Goal: Task Accomplishment & Management: Complete application form

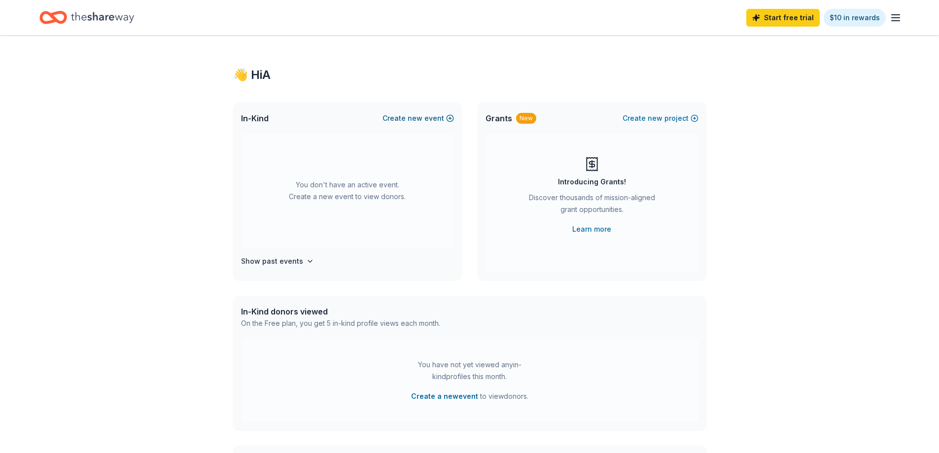
click at [397, 117] on button "Create new event" at bounding box center [418, 118] width 71 height 12
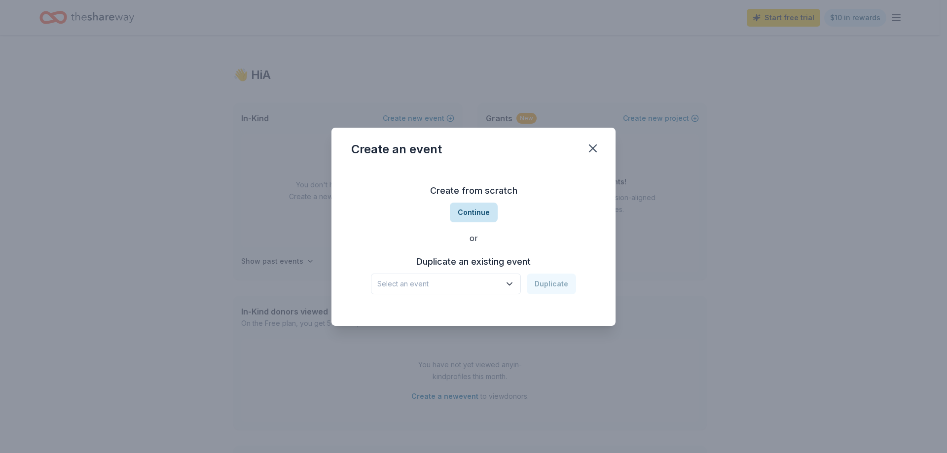
click at [461, 211] on button "Continue" at bounding box center [474, 213] width 48 height 20
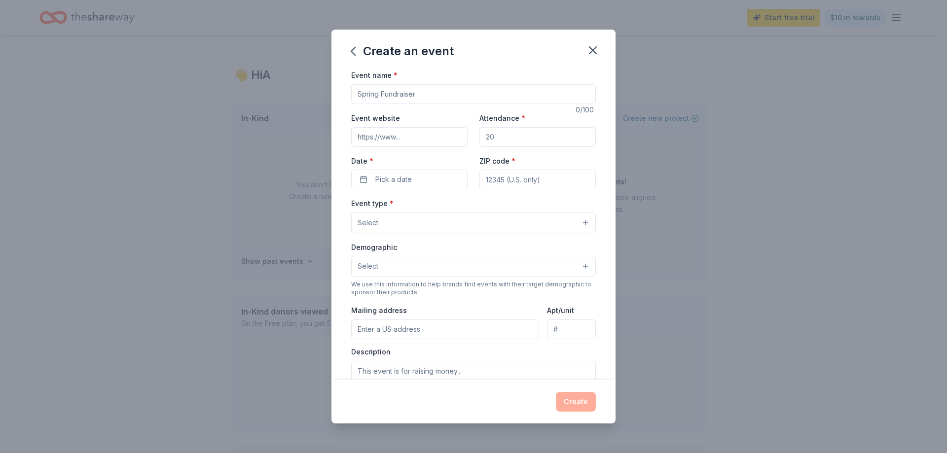
click at [383, 97] on input "Event name *" at bounding box center [473, 94] width 245 height 20
click at [358, 98] on input "Event name *" at bounding box center [473, 94] width 245 height 20
paste input "Dia de Los Muertos dance"
type input "Dia de Los Muertos dance"
click at [378, 139] on input "Event website" at bounding box center [409, 137] width 116 height 20
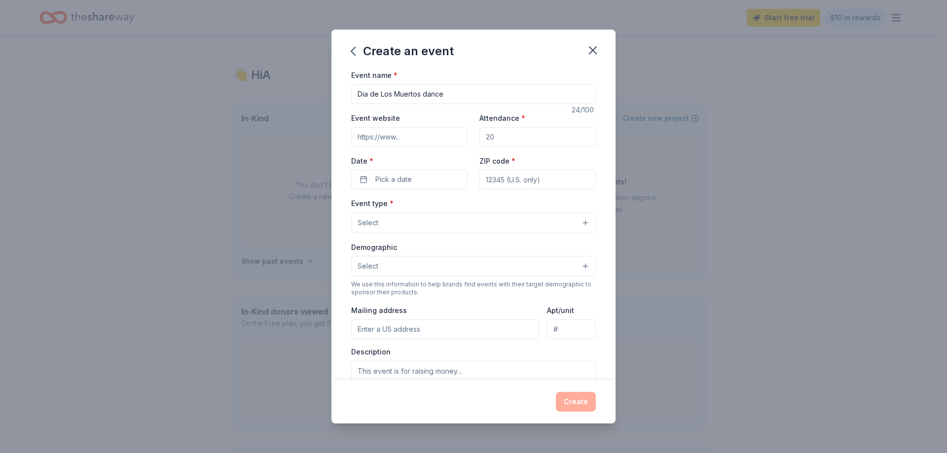
paste input "https://www.pisd.us/page/about"
type input "https://www.pisd.us/page/about"
click at [503, 140] on input "Attendance *" at bounding box center [537, 137] width 116 height 20
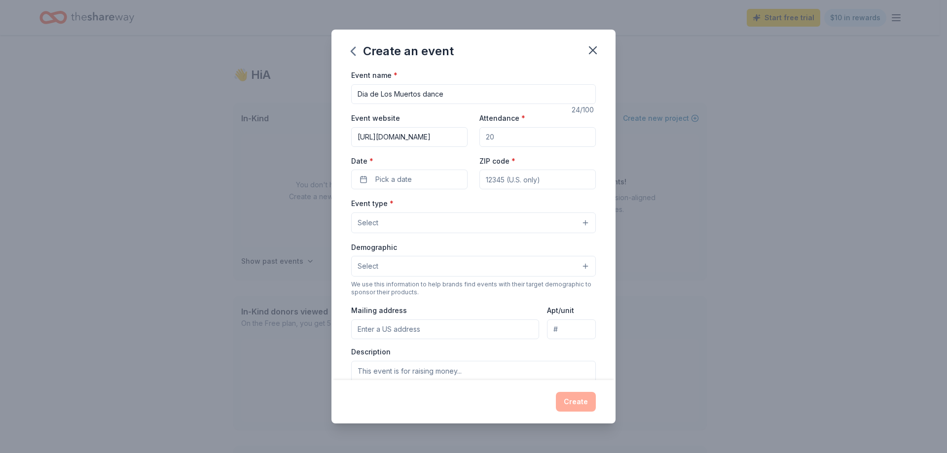
type input "300"
click at [386, 181] on span "Pick a date" at bounding box center [393, 180] width 36 height 12
click at [462, 207] on button "Go to next month" at bounding box center [461, 206] width 14 height 14
click at [460, 246] on button "1" at bounding box center [461, 243] width 18 height 18
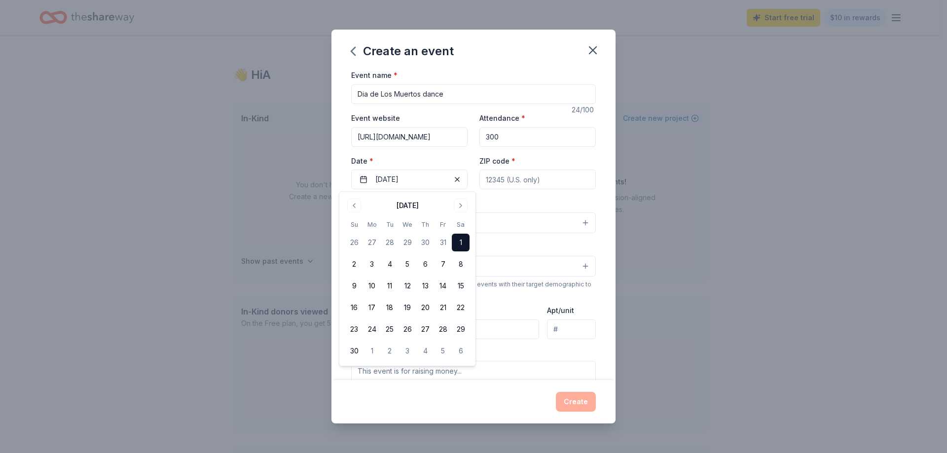
click at [497, 181] on input "ZIP code *" at bounding box center [537, 180] width 116 height 20
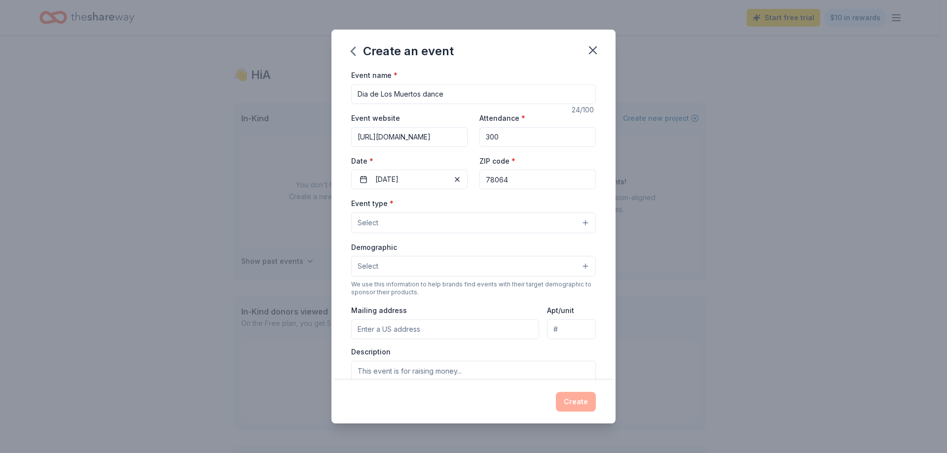
type input "78064"
click at [380, 225] on button "Select" at bounding box center [473, 222] width 245 height 21
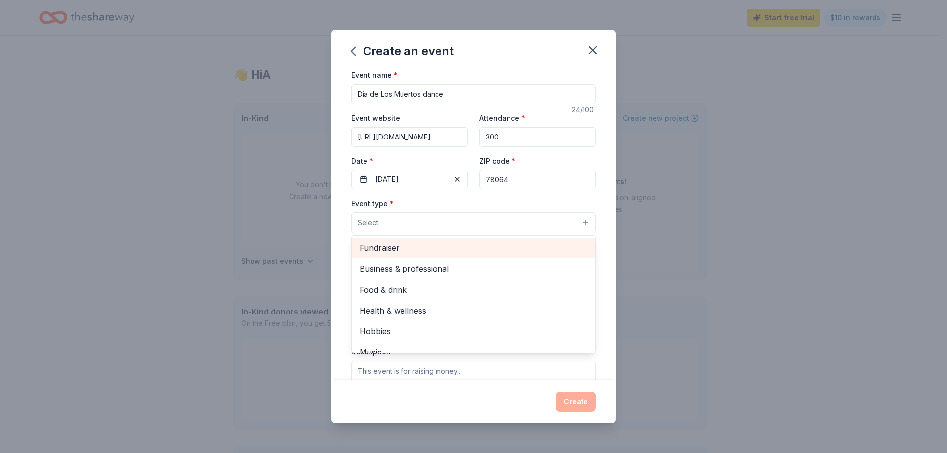
click at [380, 248] on span "Fundraiser" at bounding box center [473, 248] width 228 height 13
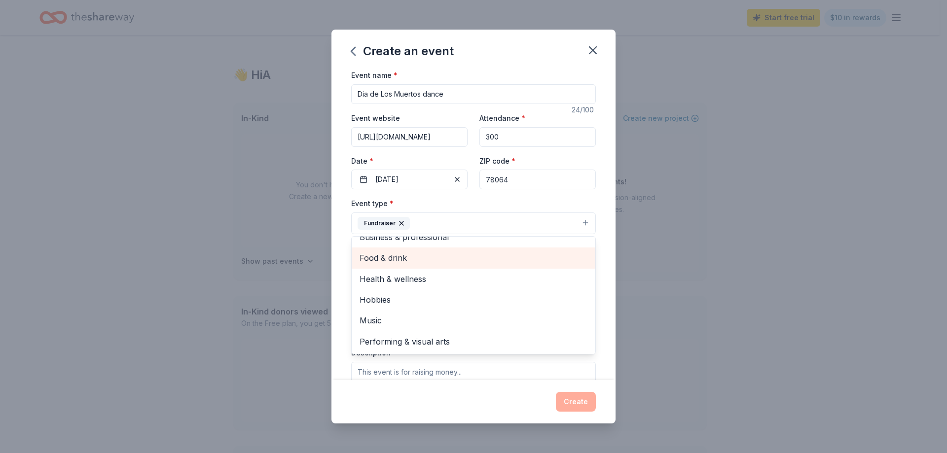
scroll to position [49, 0]
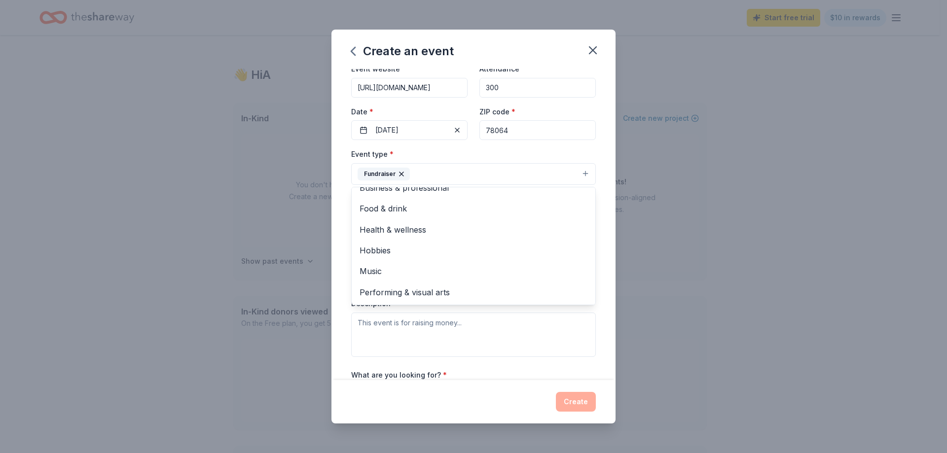
click at [515, 153] on div "Event type * Fundraiser Business & professional Food & drink Health & wellness …" at bounding box center [473, 166] width 245 height 37
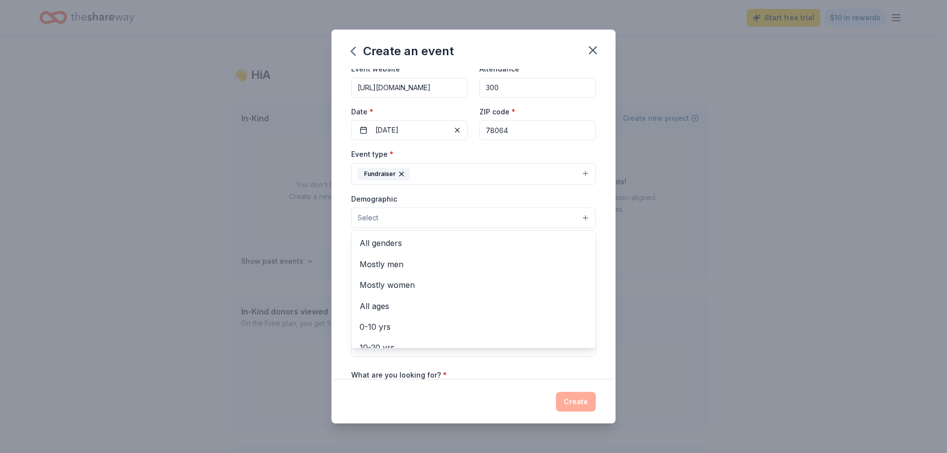
click at [377, 222] on span "Select" at bounding box center [367, 218] width 21 height 12
click at [379, 247] on span "All genders" at bounding box center [473, 243] width 228 height 13
click at [597, 201] on div "Event name * Dia de Los Muertos dance 24 /100 Event website https://www.pisd.us…" at bounding box center [473, 224] width 284 height 311
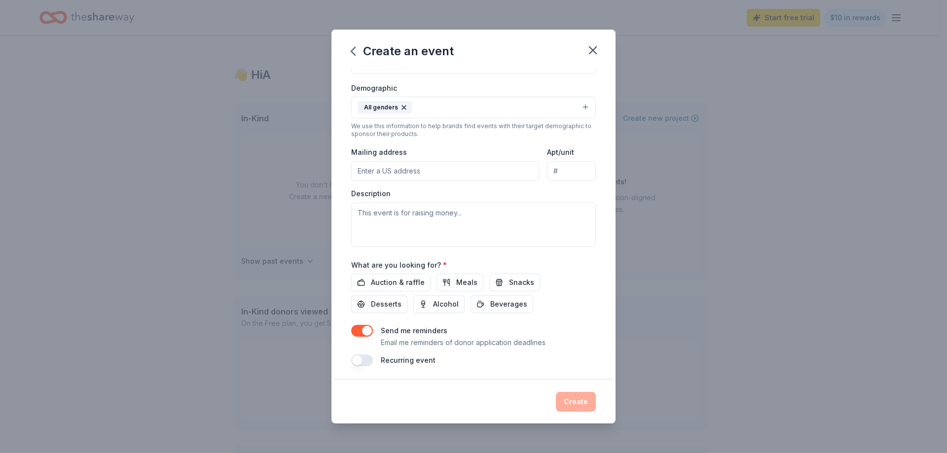
scroll to position [162, 0]
click at [361, 171] on input "Mailing address" at bounding box center [445, 169] width 188 height 20
click at [426, 172] on input "710 Sanches Ave" at bounding box center [445, 169] width 188 height 20
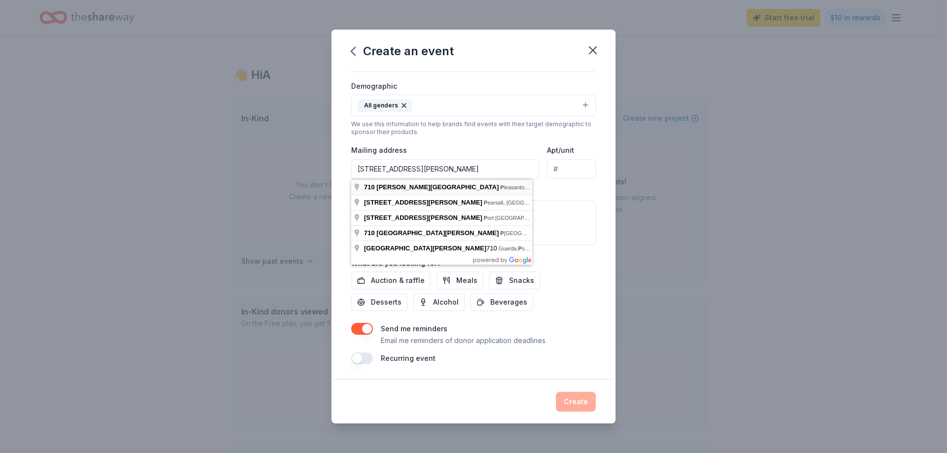
type input "710 Sanchez Street, Pleasanton, TX, 78064"
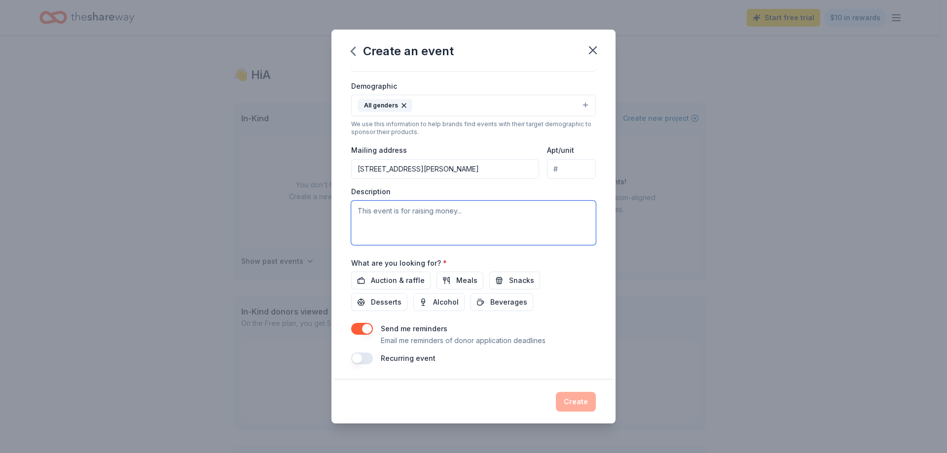
click at [389, 217] on textarea at bounding box center [473, 223] width 245 height 44
click at [373, 218] on textarea at bounding box center [473, 223] width 245 height 44
paste textarea "I hope this email finds you well. I am writing on behalf of Pleasanton ISD Educ…"
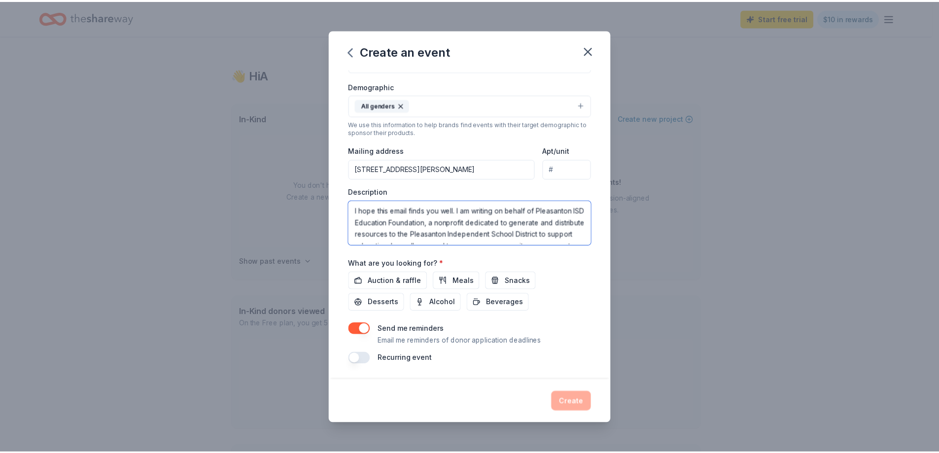
scroll to position [53, 0]
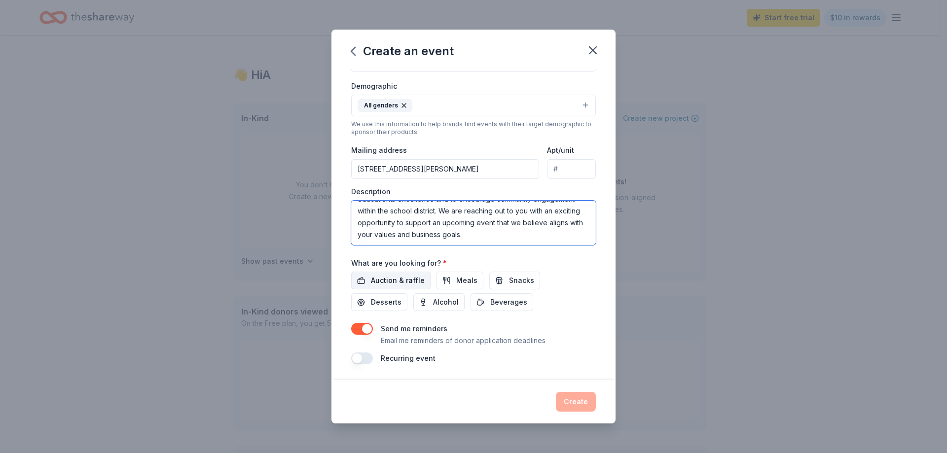
type textarea "I hope this email finds you well. I am writing on behalf of Pleasanton ISD Educ…"
click at [393, 280] on span "Auction & raffle" at bounding box center [398, 281] width 54 height 12
click at [503, 284] on button "Snacks" at bounding box center [514, 281] width 51 height 18
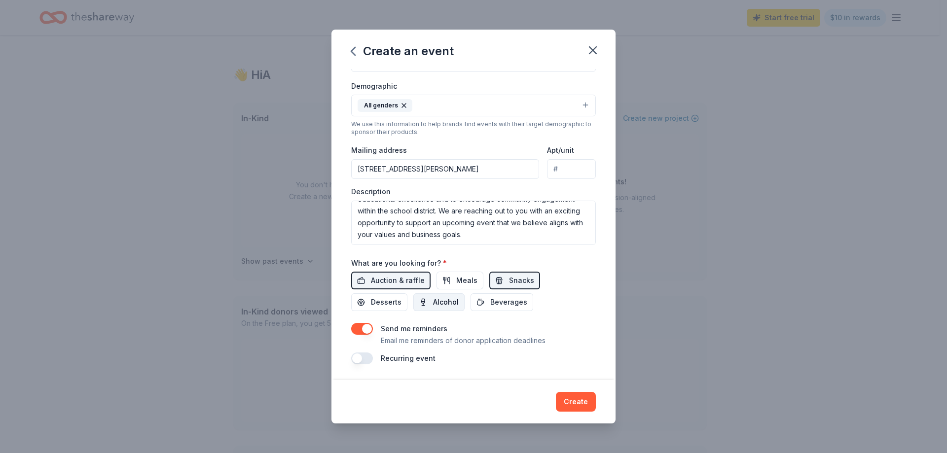
click at [437, 303] on span "Alcohol" at bounding box center [446, 302] width 26 height 12
click at [491, 305] on span "Beverages" at bounding box center [508, 302] width 37 height 12
drag, startPoint x: 573, startPoint y: 405, endPoint x: 535, endPoint y: 369, distance: 52.0
click at [571, 404] on button "Create" at bounding box center [576, 402] width 40 height 20
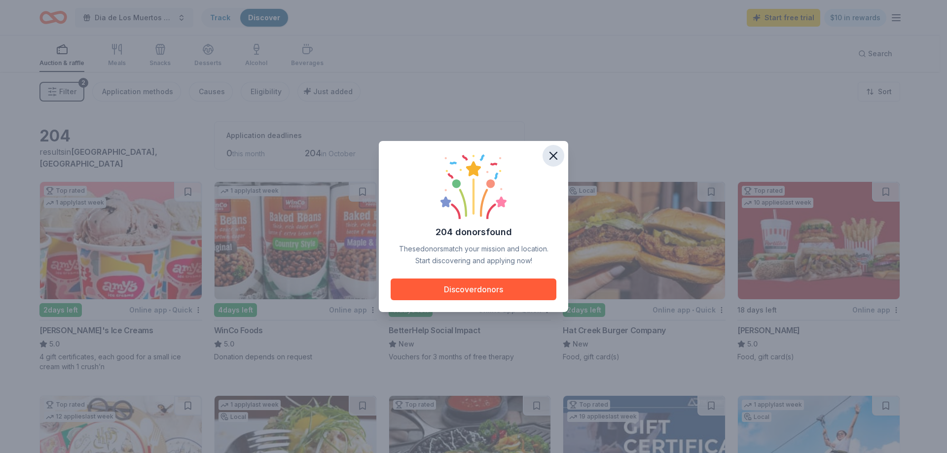
click at [549, 155] on icon "button" at bounding box center [553, 156] width 14 height 14
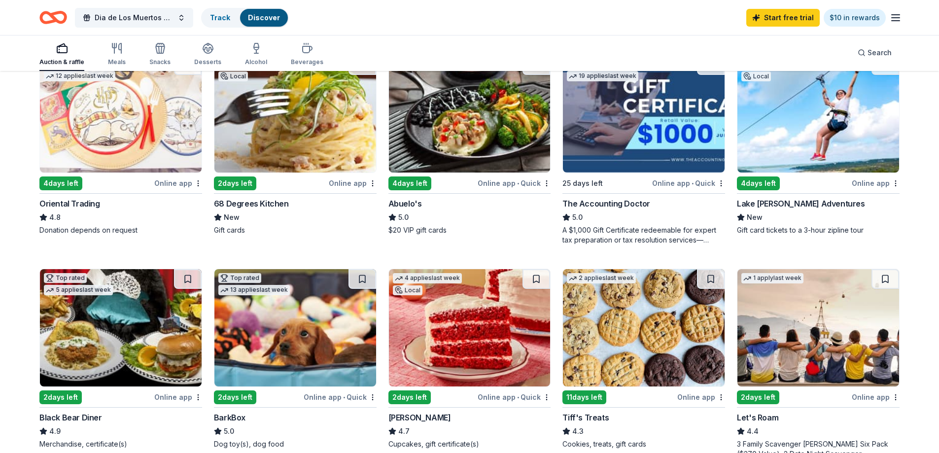
scroll to position [394, 0]
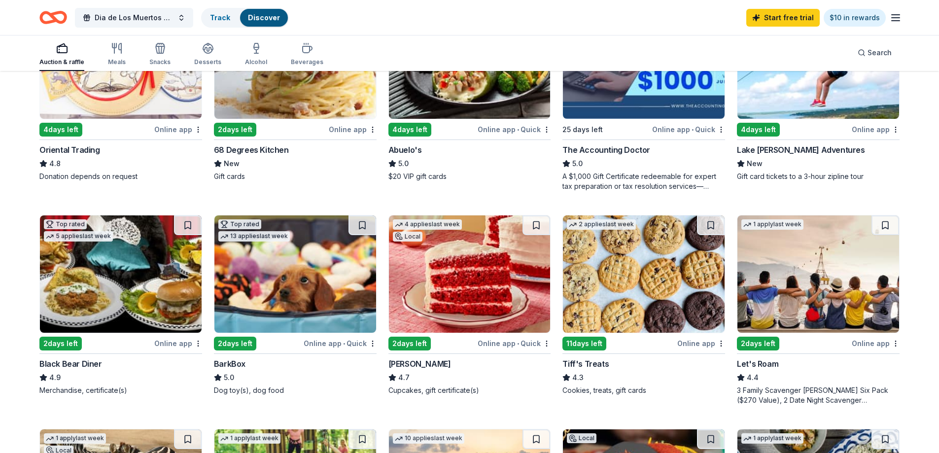
click at [756, 151] on div "Lake Travis Zipline Adventures" at bounding box center [801, 150] width 128 height 12
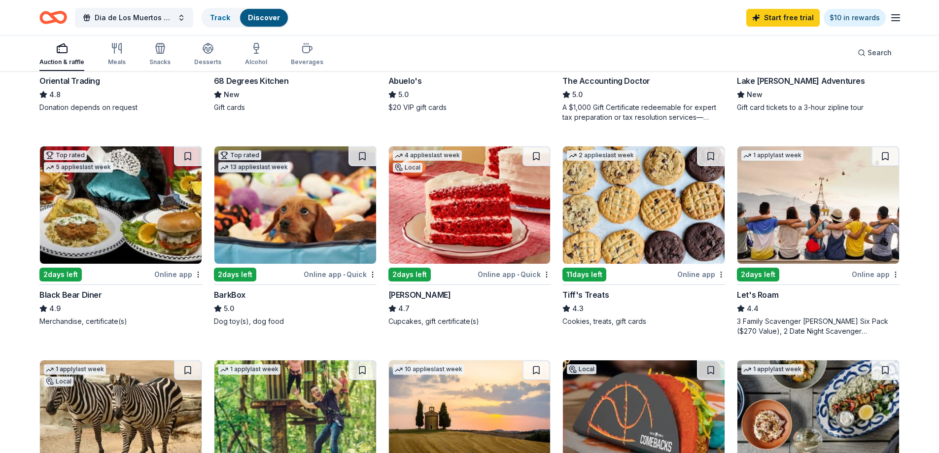
scroll to position [641, 0]
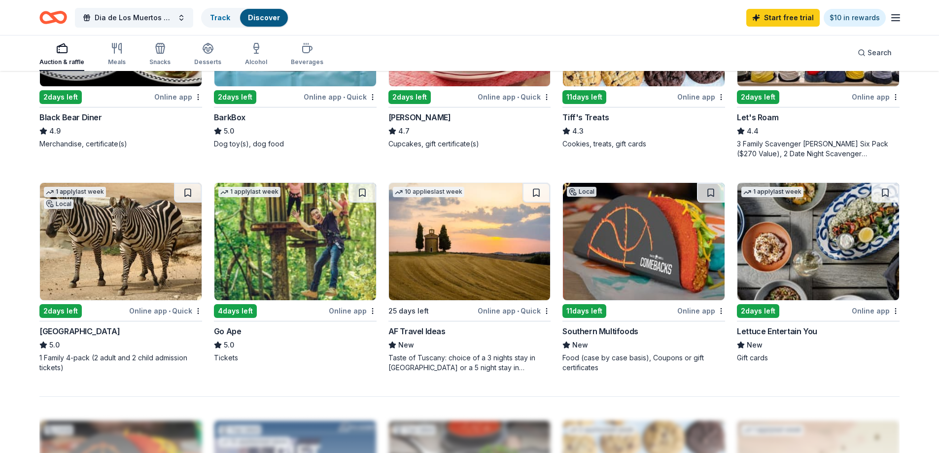
click at [85, 280] on img at bounding box center [121, 241] width 162 height 117
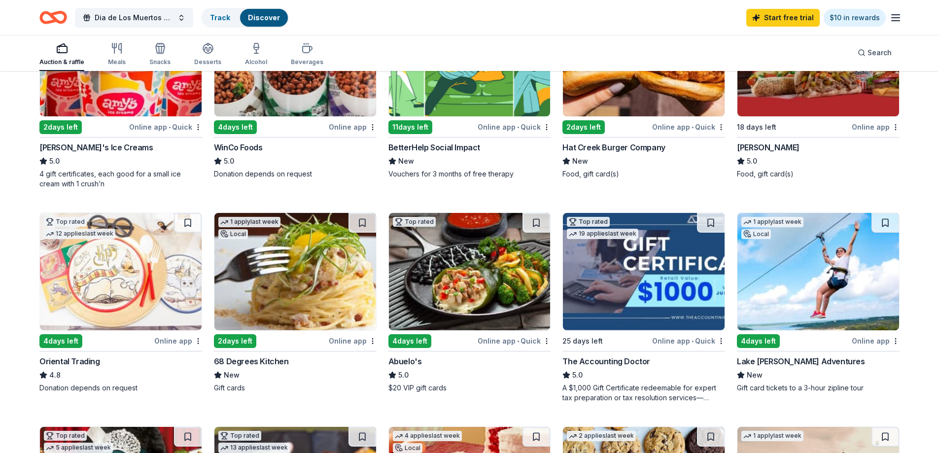
scroll to position [197, 0]
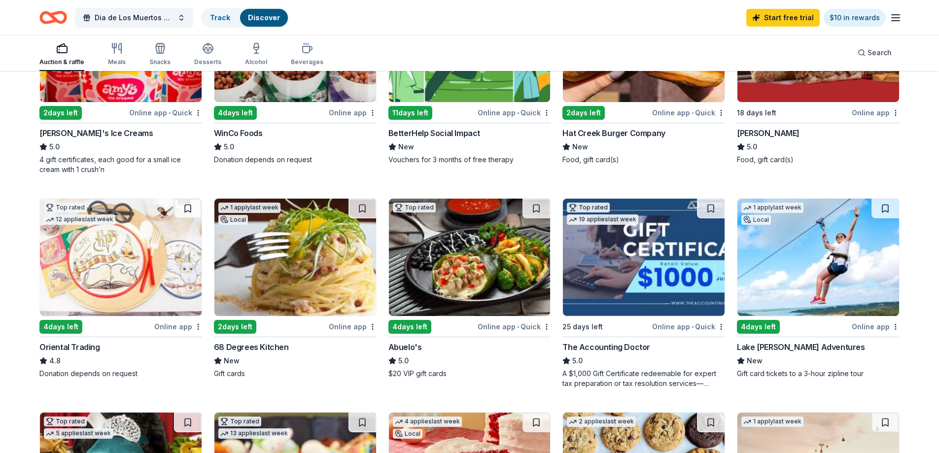
click at [108, 256] on img at bounding box center [121, 257] width 162 height 117
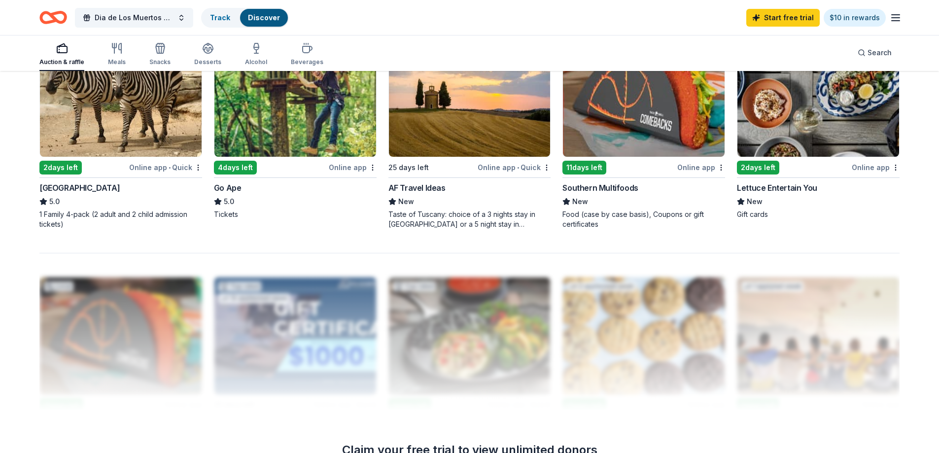
scroll to position [739, 0]
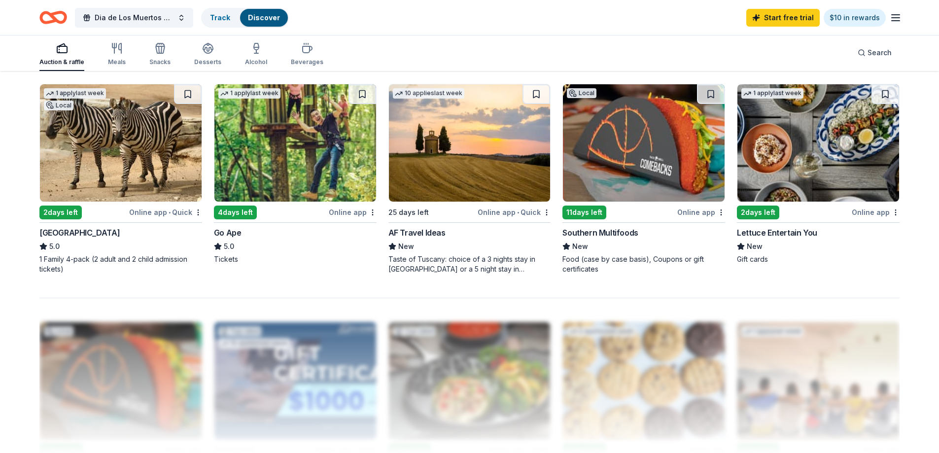
click at [274, 163] on img at bounding box center [295, 142] width 162 height 117
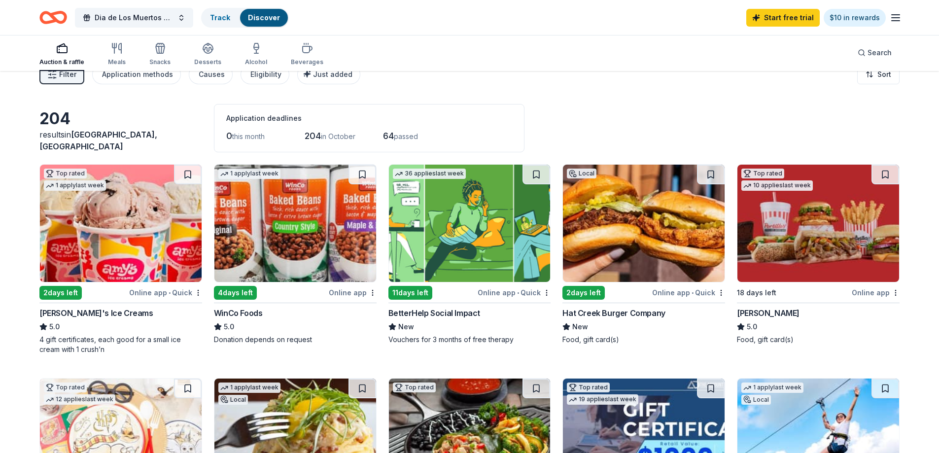
scroll to position [0, 0]
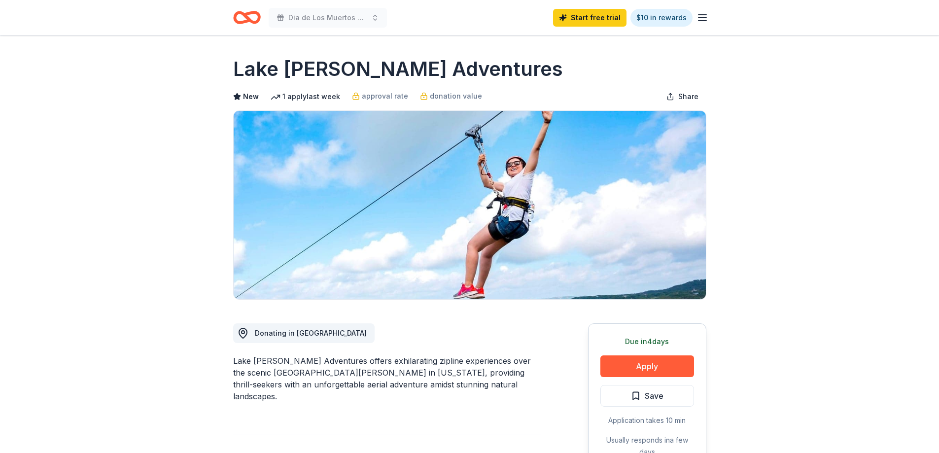
scroll to position [197, 0]
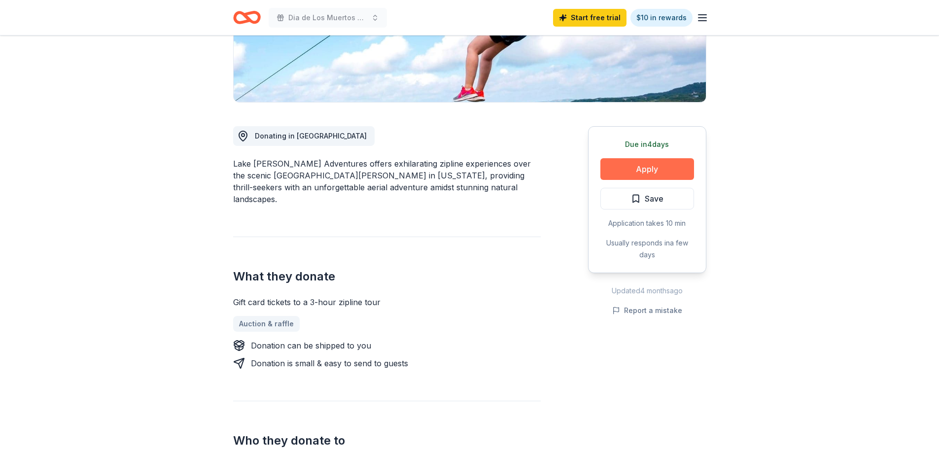
click at [636, 168] on button "Apply" at bounding box center [647, 169] width 94 height 22
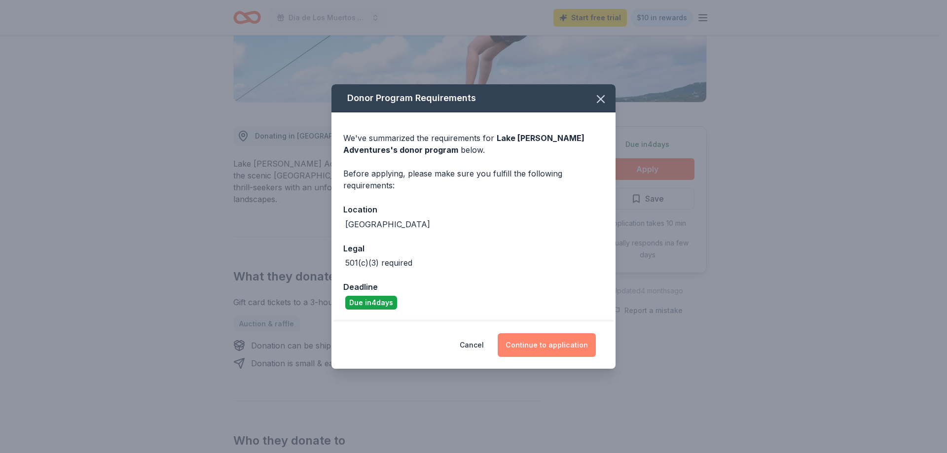
click at [526, 341] on button "Continue to application" at bounding box center [546, 345] width 98 height 24
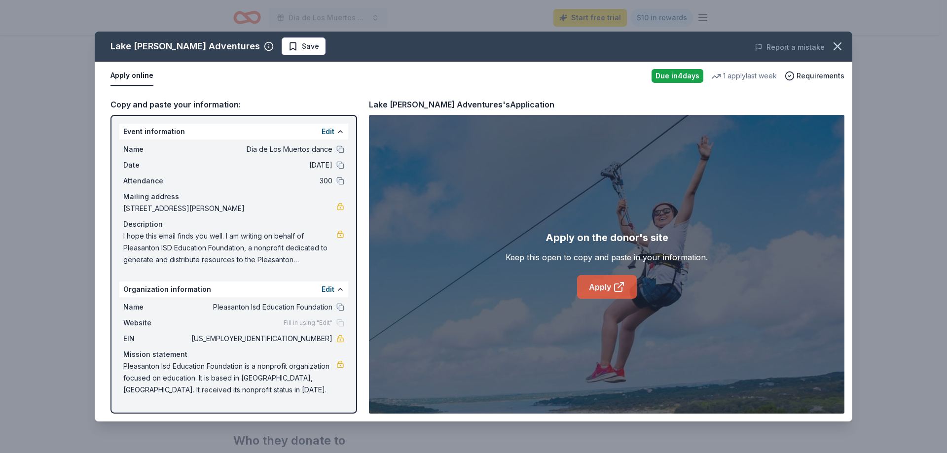
click at [613, 282] on icon at bounding box center [619, 287] width 12 height 12
click at [838, 48] on icon "button" at bounding box center [837, 46] width 14 height 14
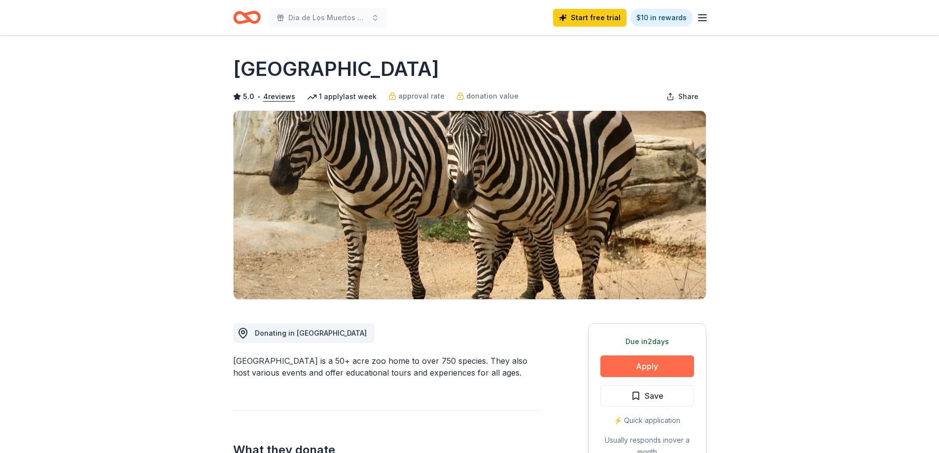
click at [633, 365] on button "Apply" at bounding box center [647, 366] width 94 height 22
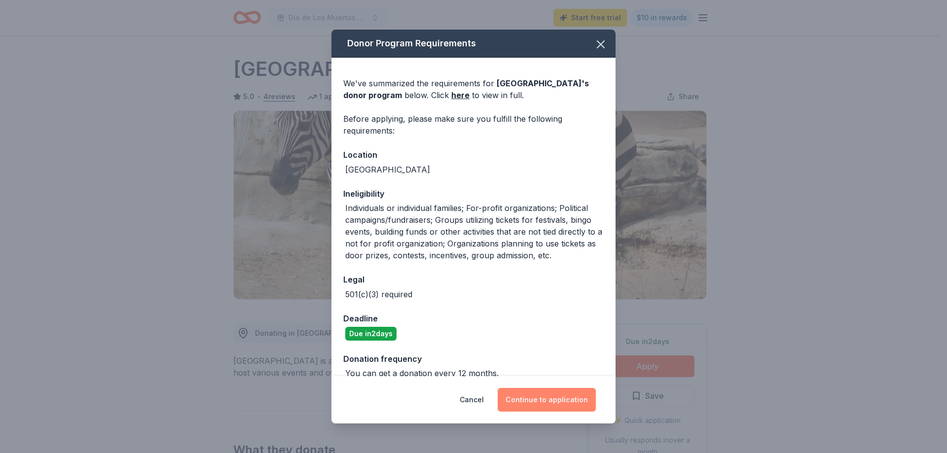
click at [537, 388] on button "Continue to application" at bounding box center [546, 400] width 98 height 24
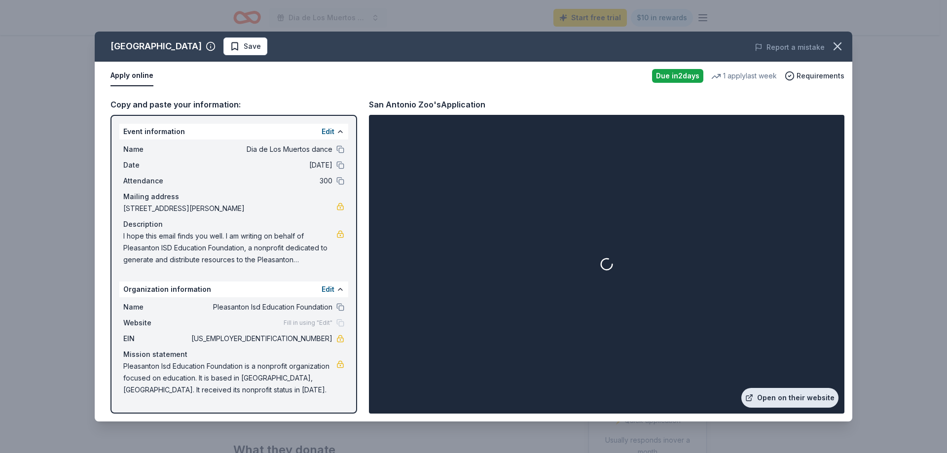
click at [787, 397] on link "Open on their website" at bounding box center [789, 398] width 97 height 20
click at [837, 46] on icon "button" at bounding box center [837, 46] width 7 height 7
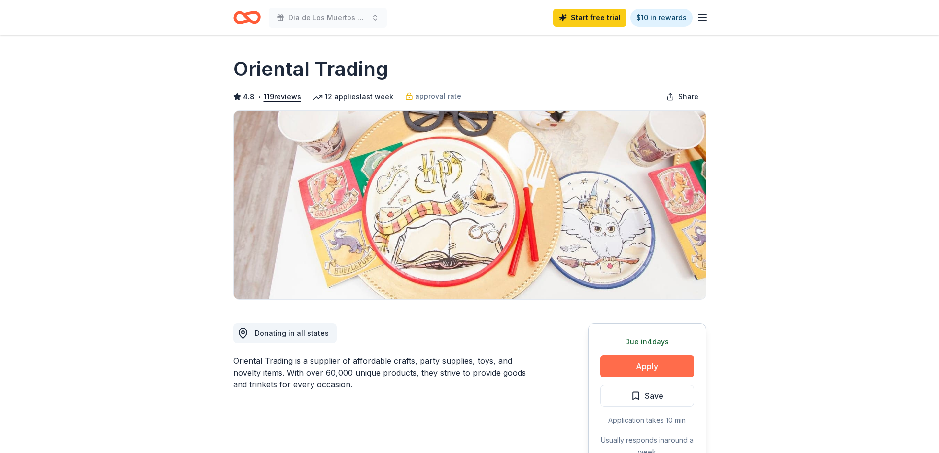
click at [630, 370] on button "Apply" at bounding box center [647, 366] width 94 height 22
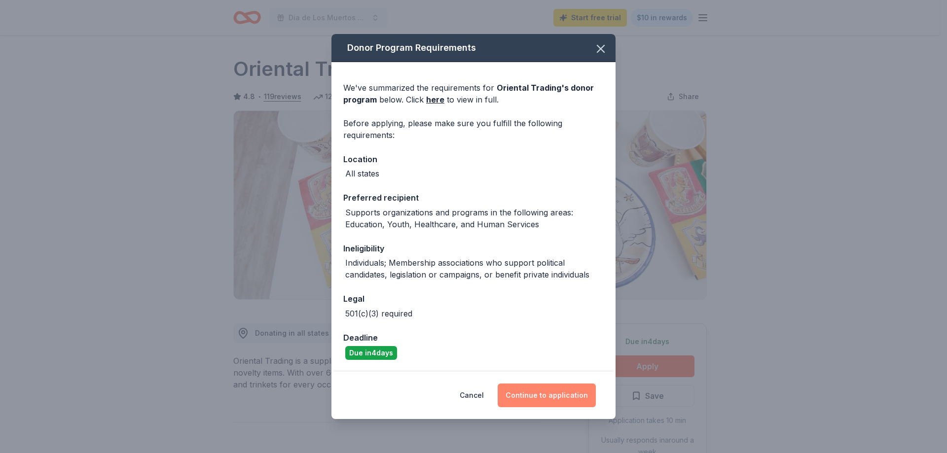
click at [525, 397] on button "Continue to application" at bounding box center [546, 396] width 98 height 24
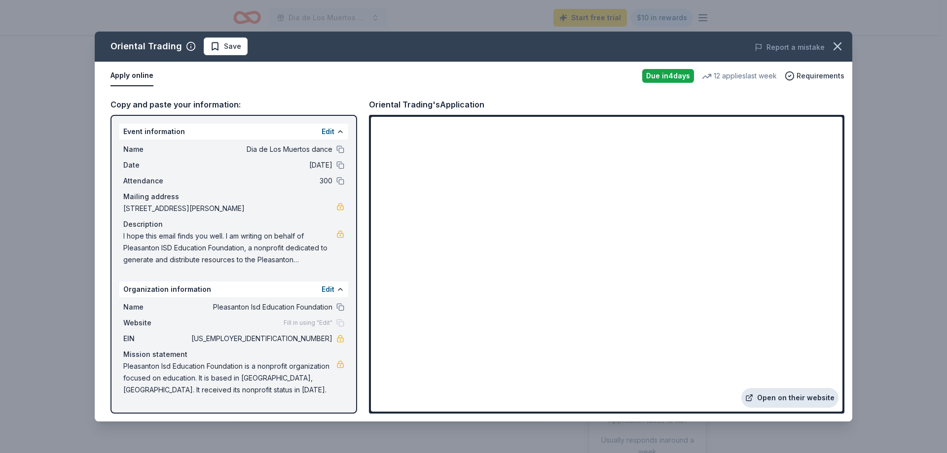
click at [790, 394] on link "Open on their website" at bounding box center [789, 398] width 97 height 20
click at [833, 41] on icon "button" at bounding box center [837, 46] width 14 height 14
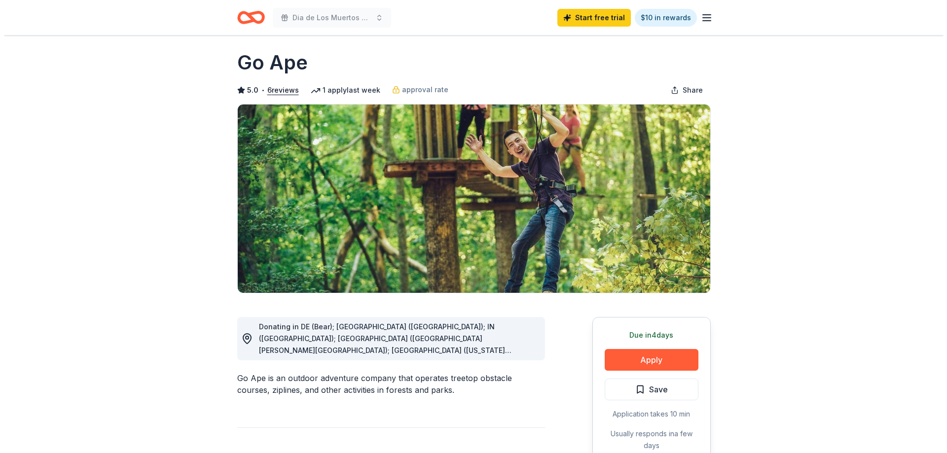
scroll to position [148, 0]
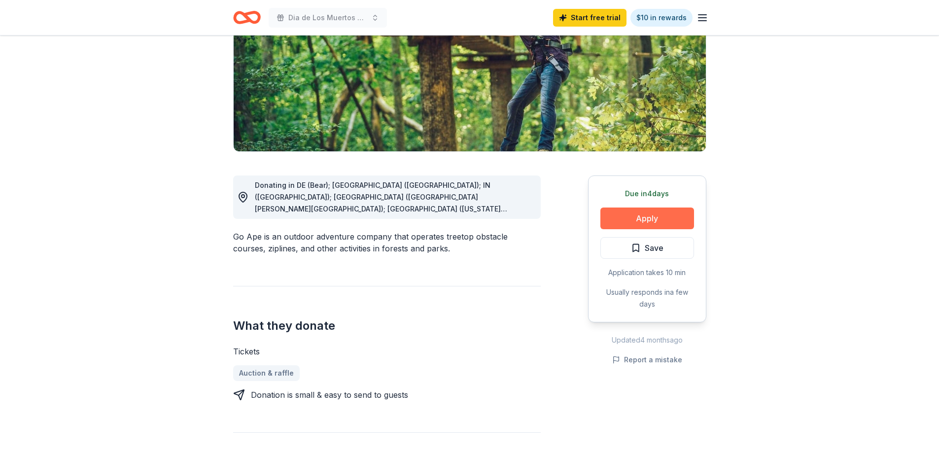
click at [618, 215] on button "Apply" at bounding box center [647, 219] width 94 height 22
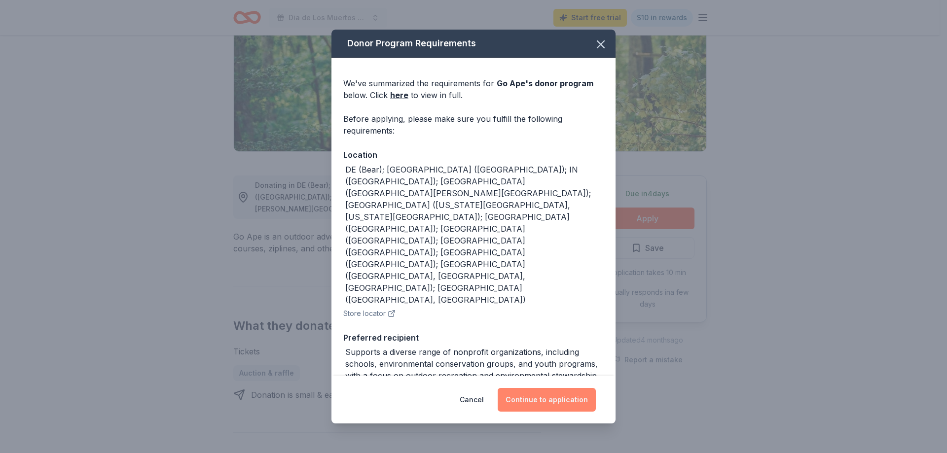
click at [541, 402] on button "Continue to application" at bounding box center [546, 400] width 98 height 24
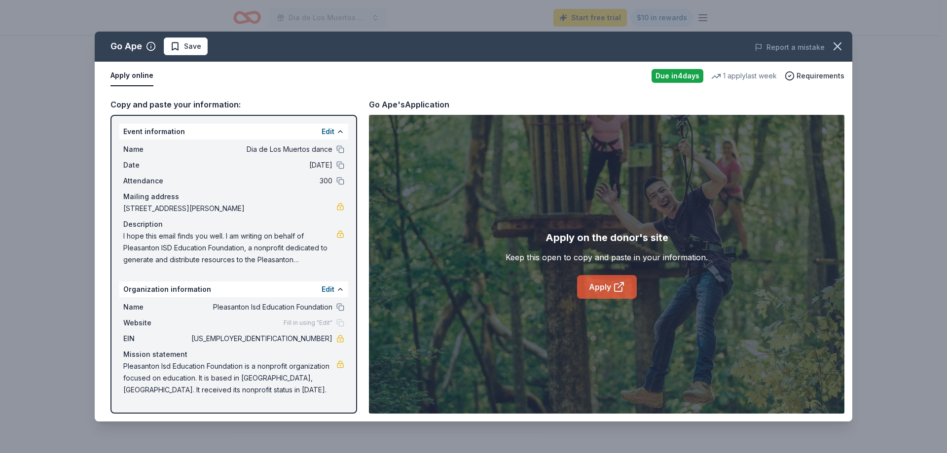
click at [617, 282] on icon at bounding box center [619, 287] width 12 height 12
click at [611, 287] on link "Apply" at bounding box center [607, 287] width 60 height 24
